Goal: Task Accomplishment & Management: Manage account settings

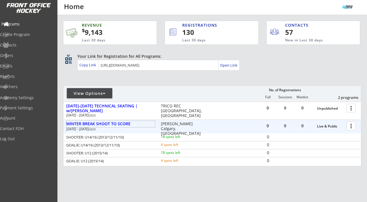
click at [29, 24] on div "Programs" at bounding box center [26, 24] width 51 height 4
click at [21, 23] on div "Programs" at bounding box center [26, 24] width 51 height 4
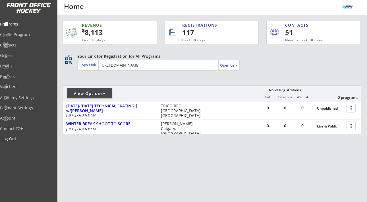
click at [22, 139] on div "Log Out" at bounding box center [26, 139] width 51 height 4
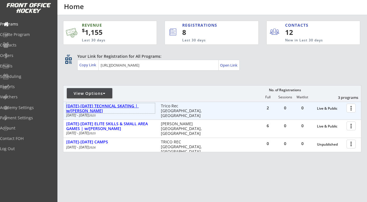
click at [141, 104] on div "[DATE]-[DATE] TECHNICAL SKATING | w/[PERSON_NAME]" at bounding box center [110, 109] width 89 height 10
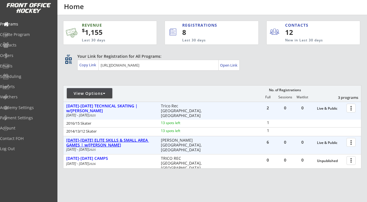
click at [141, 138] on div "[DATE]-[DATE] ELITE SKILLS & SMALL AREA GAMES | w/[PERSON_NAME]" at bounding box center [110, 143] width 89 height 10
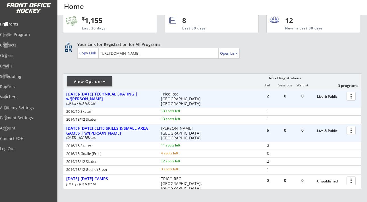
scroll to position [13, 0]
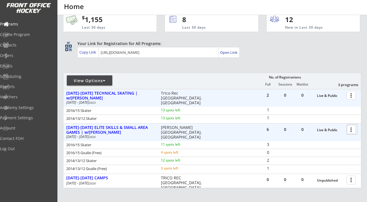
click at [351, 131] on div at bounding box center [352, 130] width 10 height 10
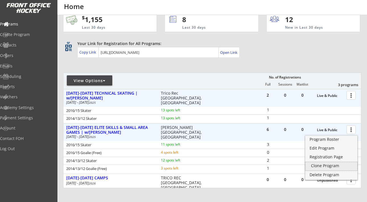
click at [329, 167] on div "Clone Program" at bounding box center [331, 166] width 41 height 4
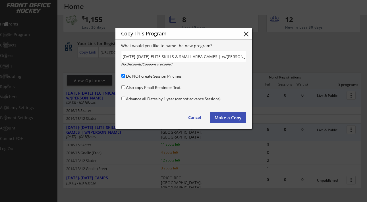
scroll to position [0, 14]
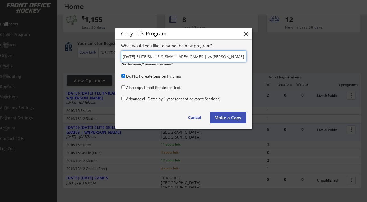
click at [170, 58] on input "input" at bounding box center [183, 56] width 125 height 11
paste input "OCT-DEC [DATE] BREAKFAST CLUB | w/[PERSON_NAME]"
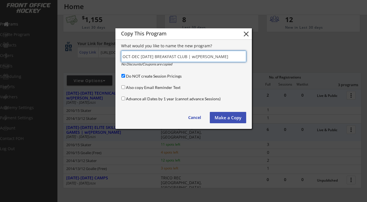
type input "OCT-DEC [DATE] BREAKFAST CLUB | w/[PERSON_NAME]"
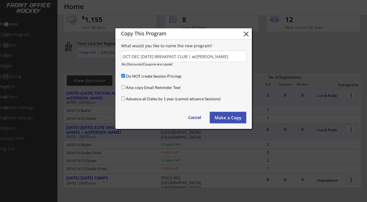
click at [223, 117] on button "Make a Copy" at bounding box center [228, 117] width 36 height 11
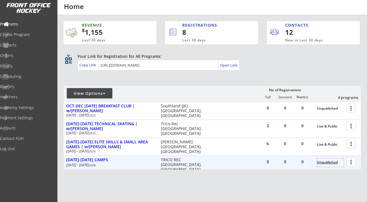
click at [324, 163] on div "Unpublished" at bounding box center [330, 163] width 27 height 4
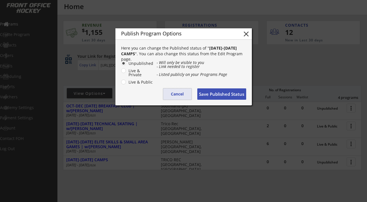
click at [181, 97] on button "Cancel" at bounding box center [177, 94] width 28 height 11
radio input "false"
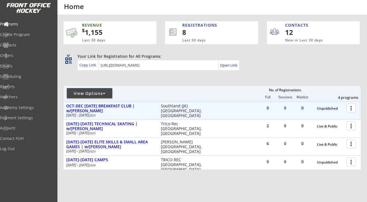
click at [321, 110] on div "Unpublished" at bounding box center [330, 109] width 27 height 4
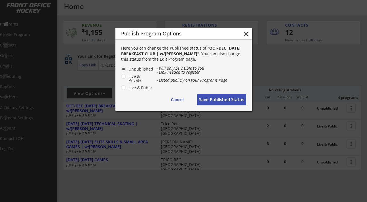
click at [142, 89] on label "Live & Public" at bounding box center [140, 88] width 27 height 4
click at [120, 71] on input "Live & Public" at bounding box center [119, 69] width 4 height 4
radio input "true"
click at [221, 100] on button "Save Published Status" at bounding box center [221, 99] width 49 height 11
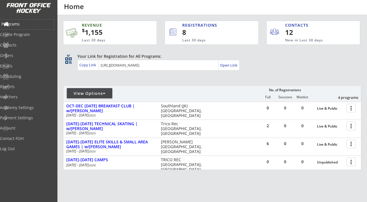
click at [24, 24] on div "Programs" at bounding box center [26, 24] width 51 height 4
click at [86, 66] on div "Copy Link" at bounding box center [88, 64] width 18 height 5
